Goal: Navigation & Orientation: Find specific page/section

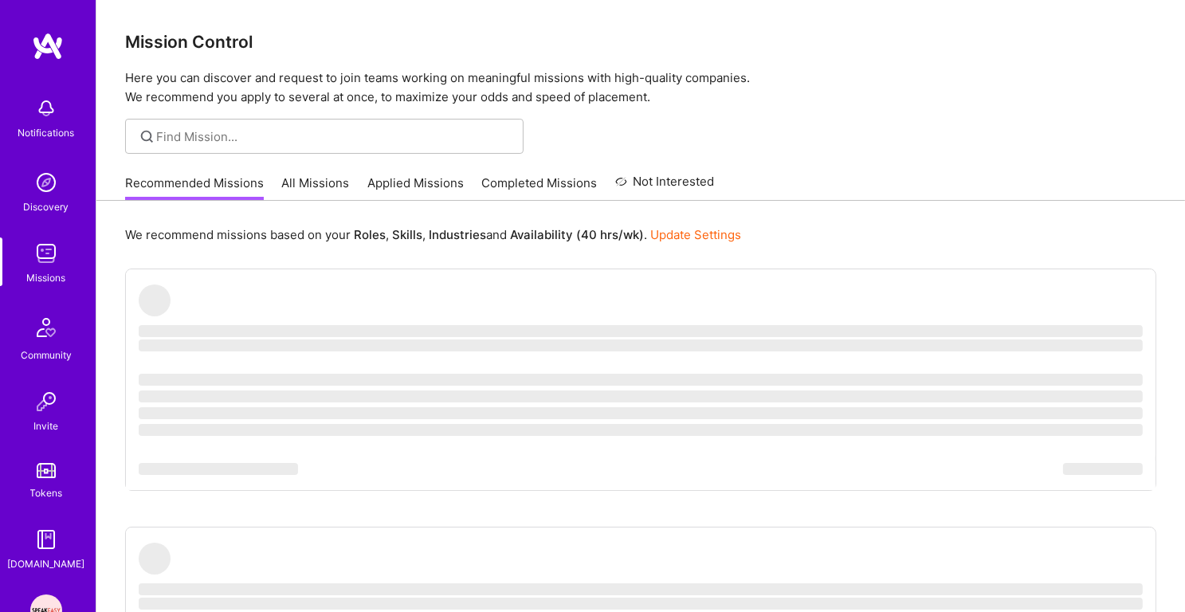
click at [43, 200] on div "Discovery" at bounding box center [46, 206] width 45 height 17
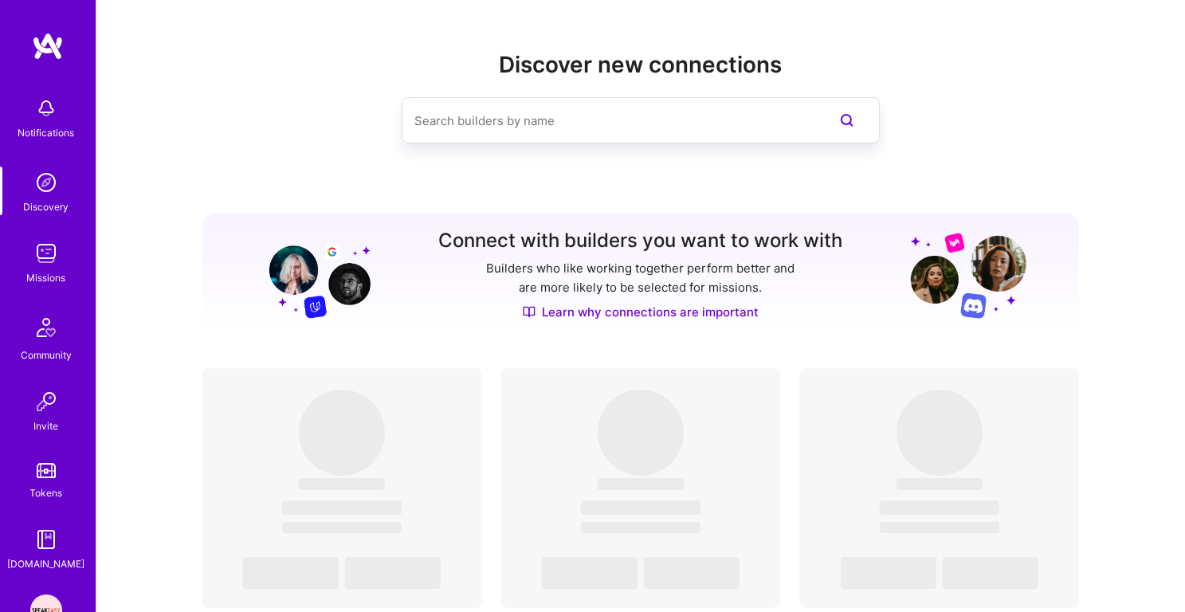
click at [46, 277] on div "Missions" at bounding box center [46, 277] width 39 height 17
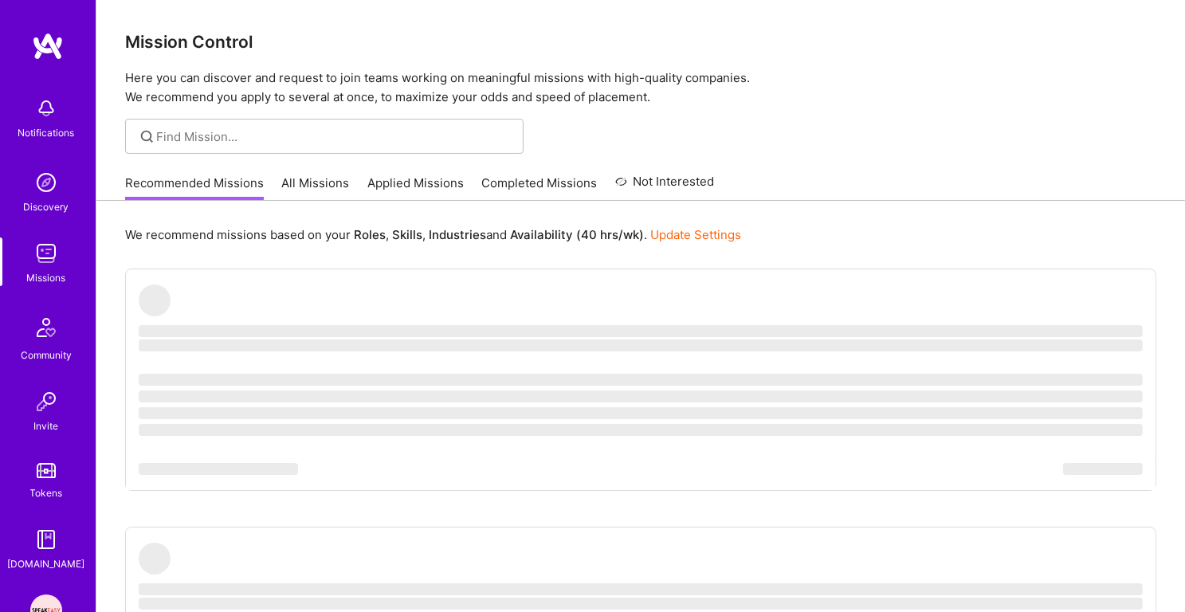
click at [49, 198] on img at bounding box center [46, 183] width 32 height 32
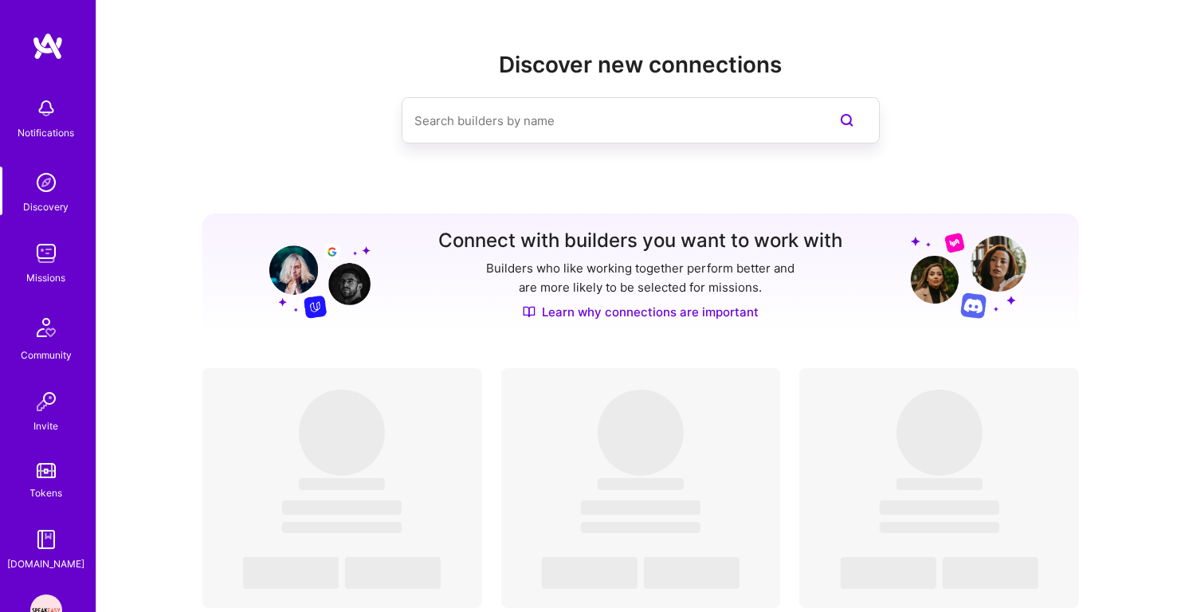
click at [48, 243] on img at bounding box center [46, 254] width 32 height 32
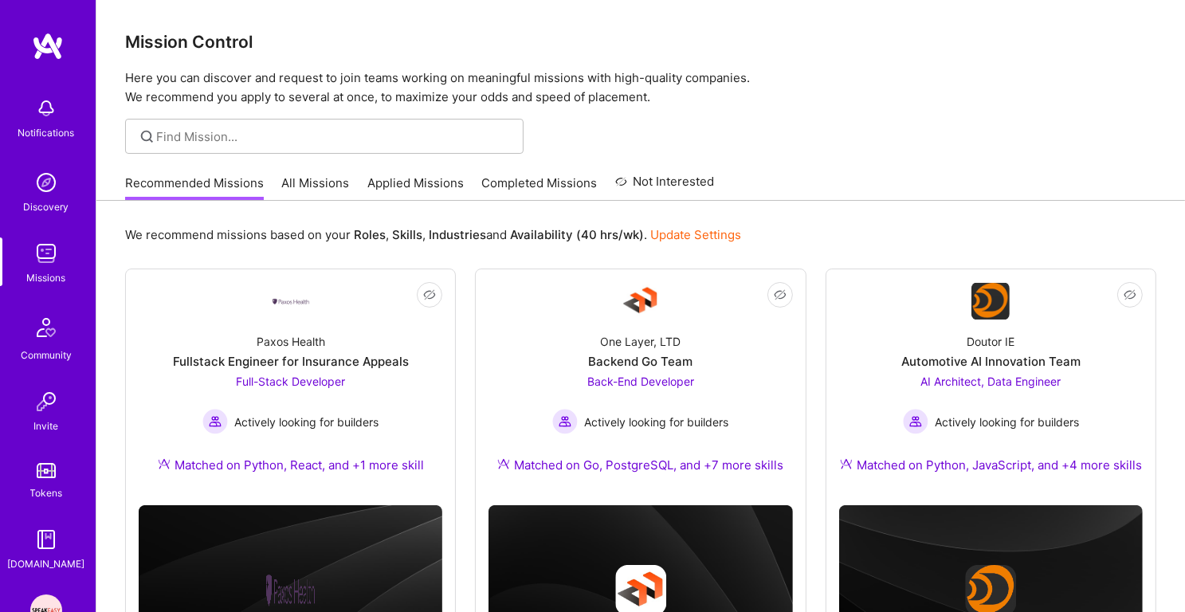
click at [49, 182] on img at bounding box center [46, 183] width 32 height 32
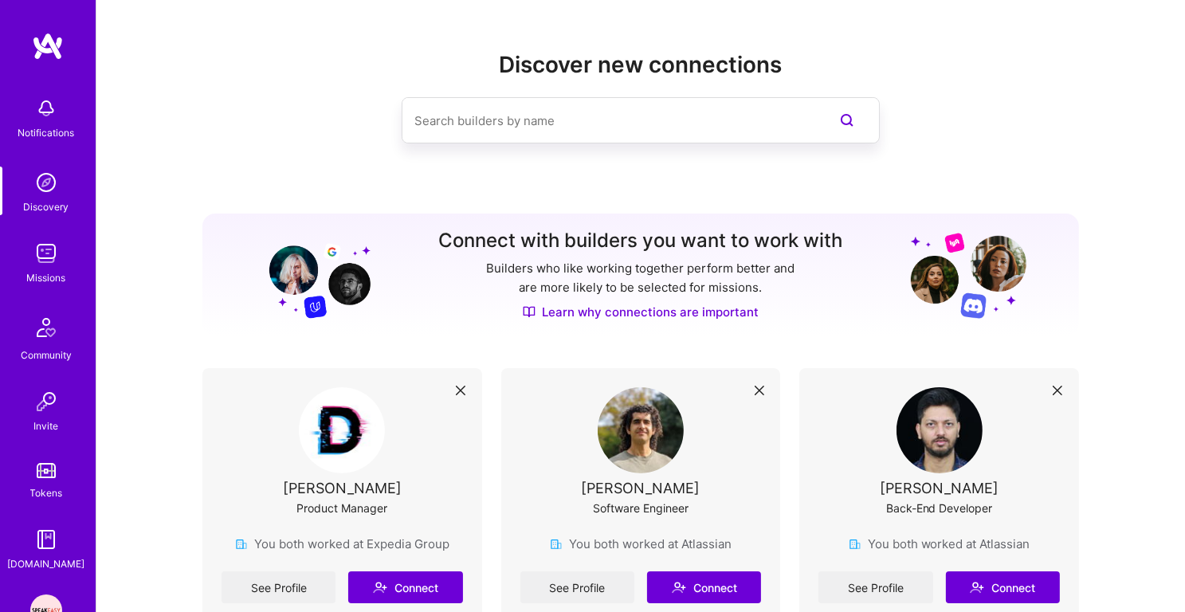
click at [50, 241] on img at bounding box center [46, 254] width 32 height 32
